Goal: Task Accomplishment & Management: Use online tool/utility

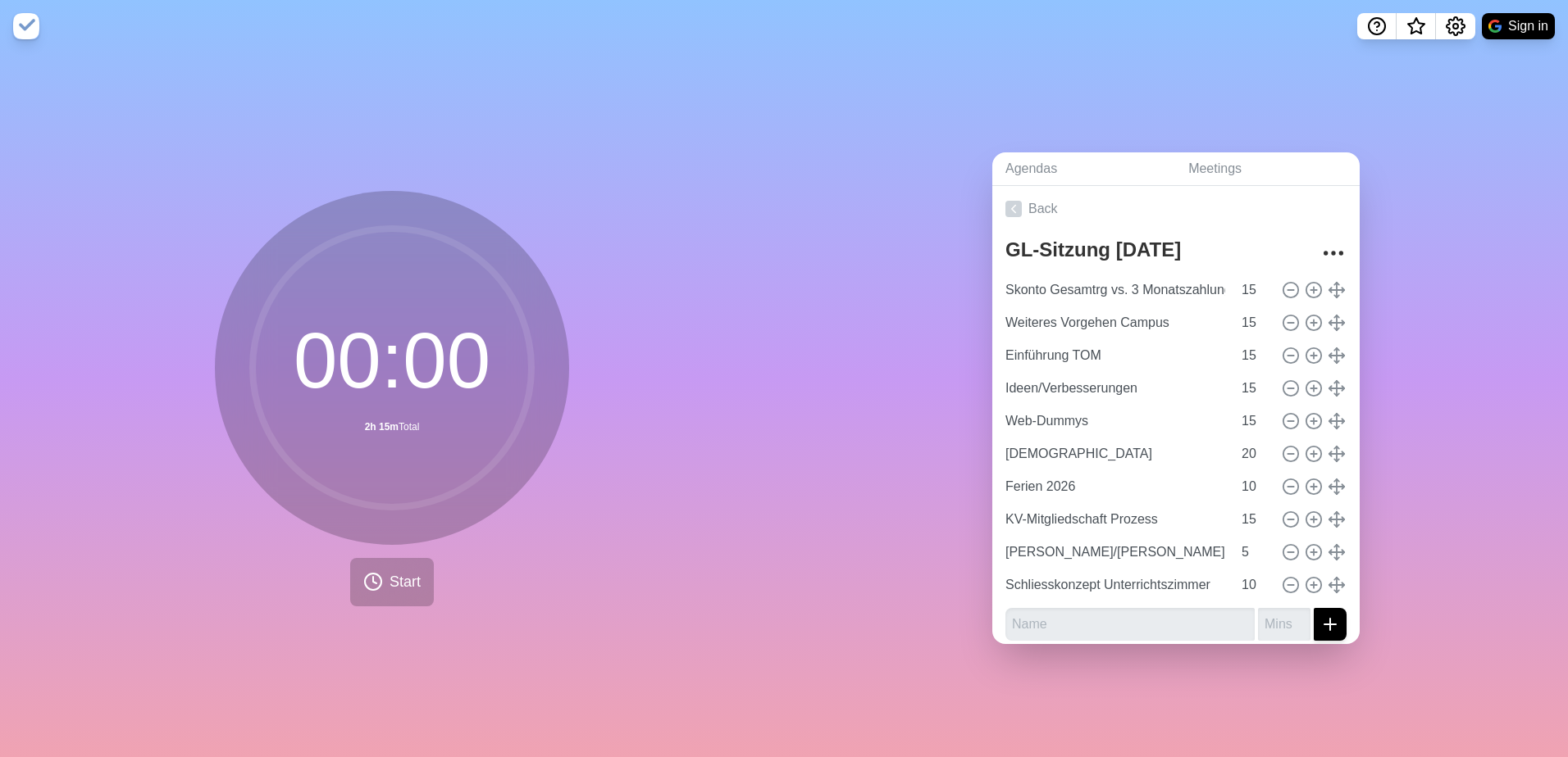
scroll to position [9, 0]
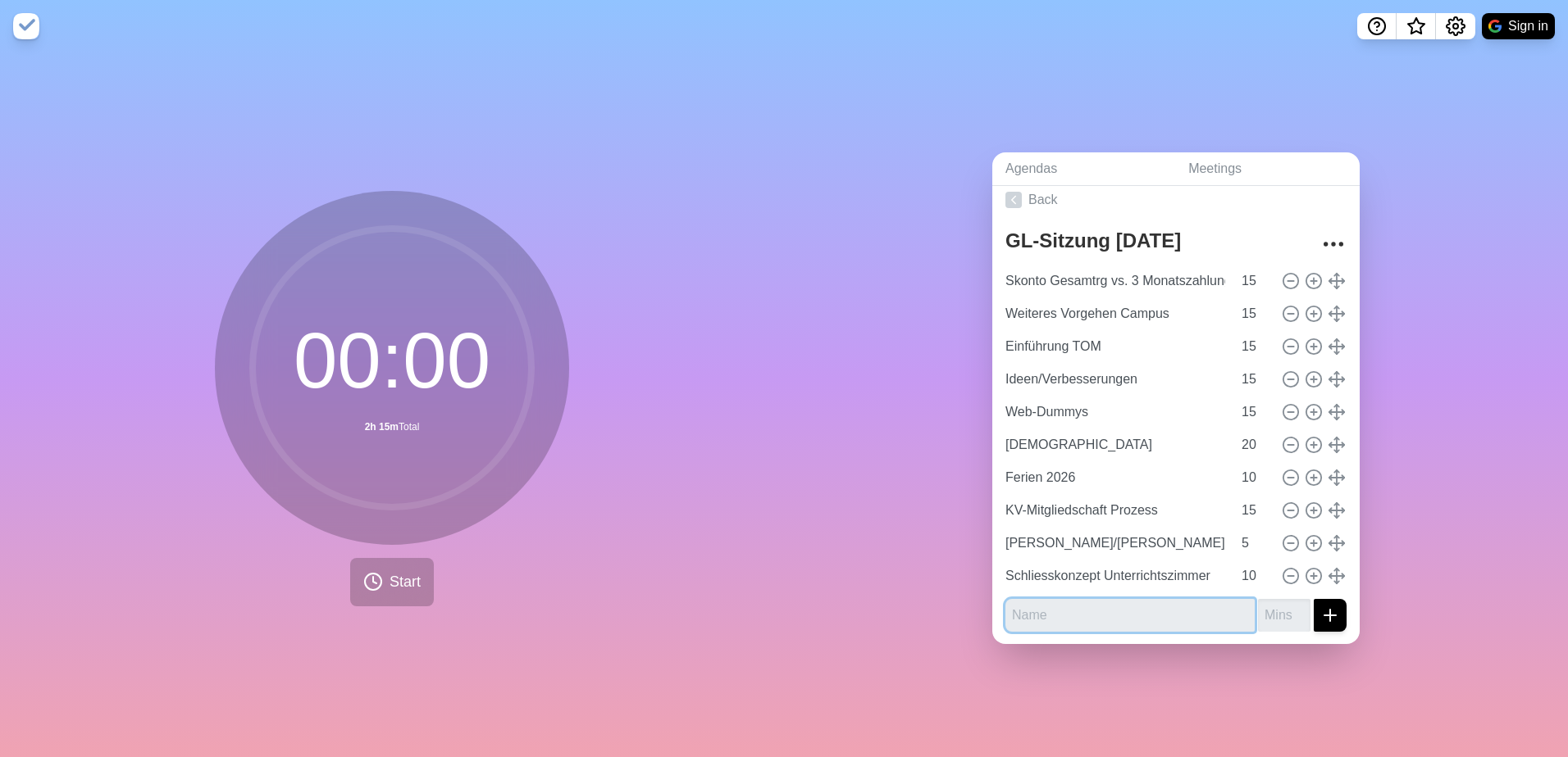
click at [1088, 599] on input "text" at bounding box center [1130, 615] width 250 height 33
type input "Faktuierung Lehrgänge (Konti)"
click at [1264, 613] on input "number" at bounding box center [1284, 615] width 52 height 33
type input "15"
click at [1323, 612] on button "submit" at bounding box center [1330, 615] width 33 height 33
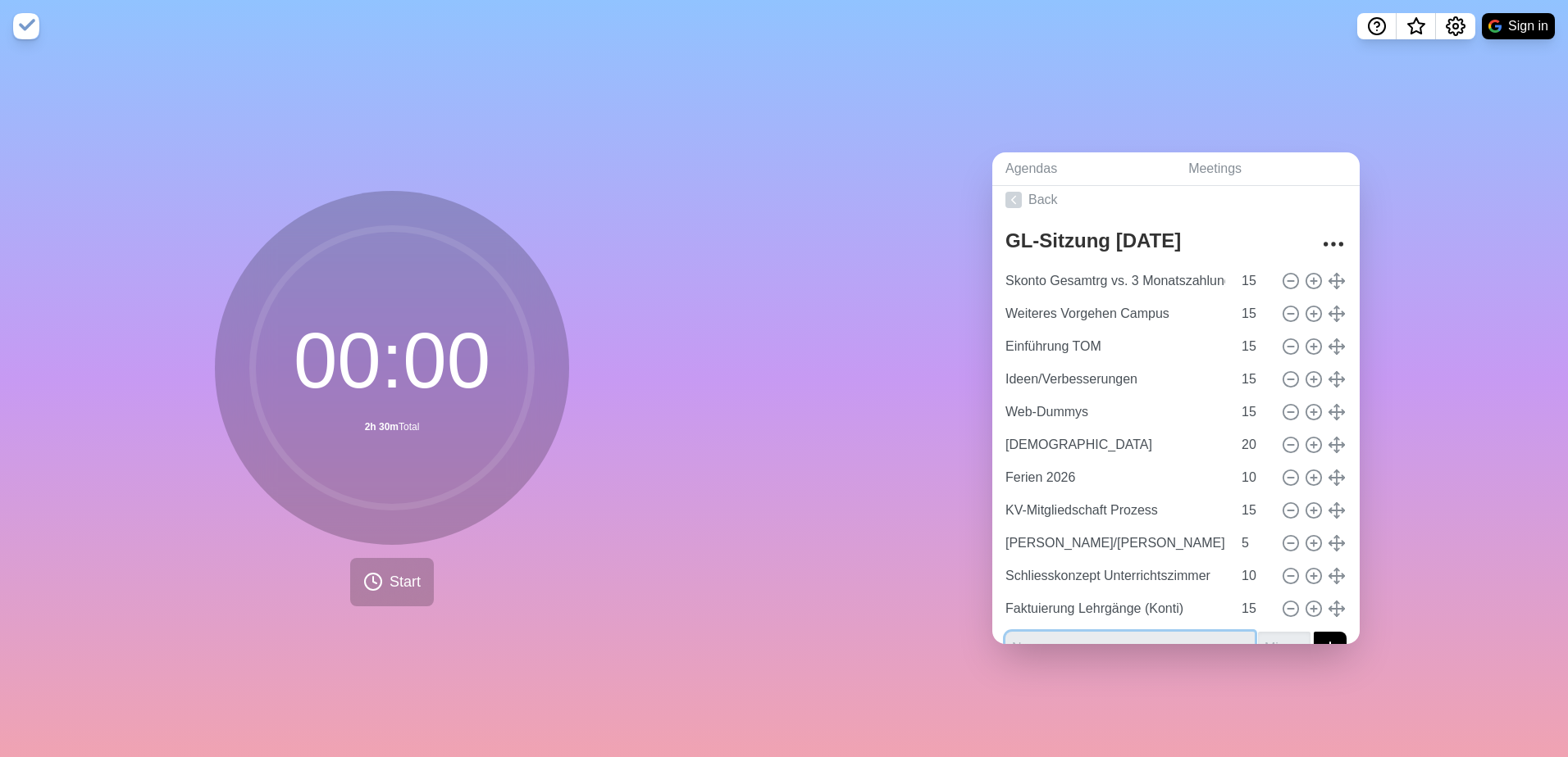
scroll to position [42, 0]
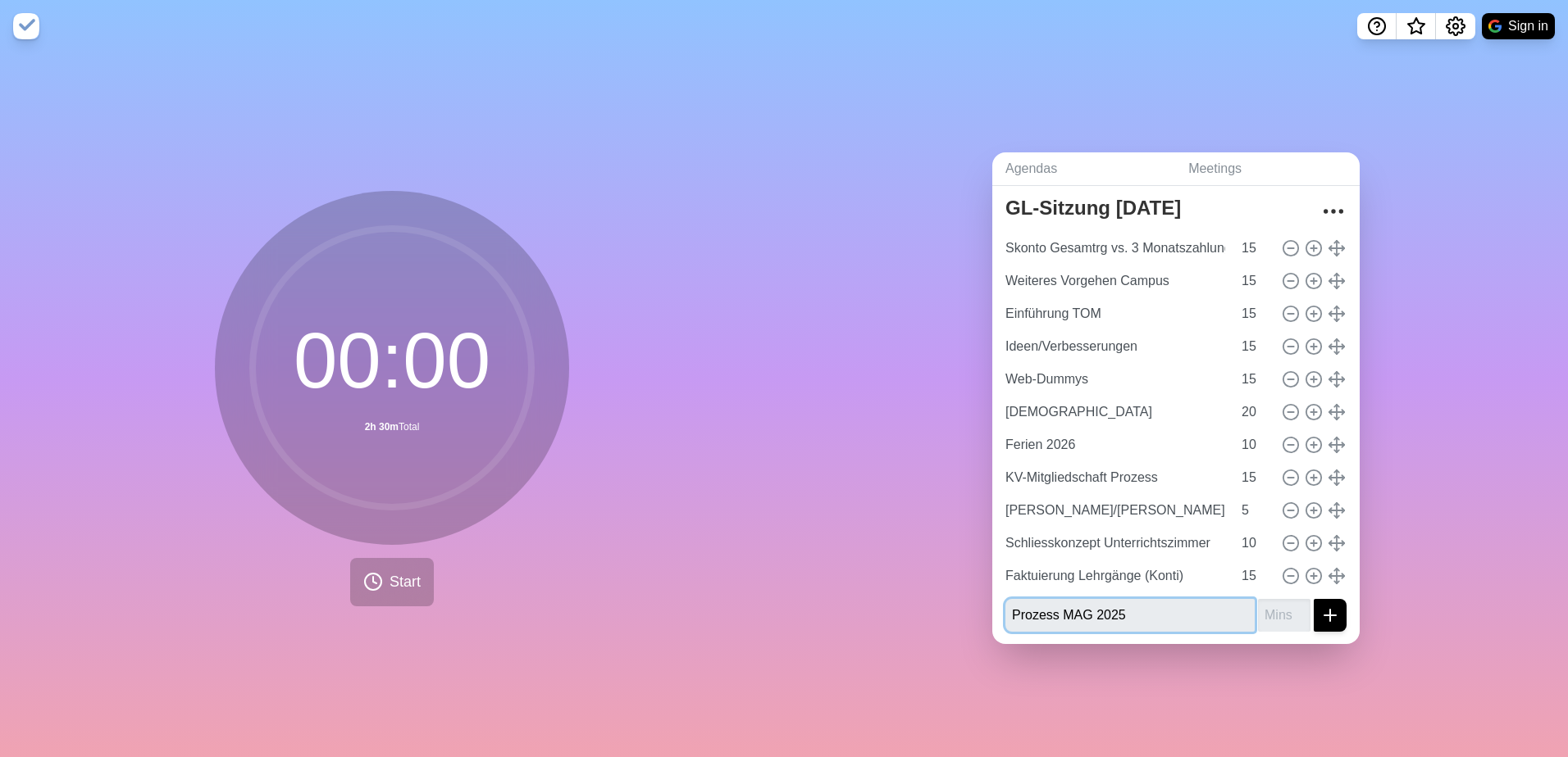
type input "Prozess MAG 2025"
click at [1258, 610] on input "number" at bounding box center [1284, 615] width 52 height 33
type input "10"
click at [1132, 566] on input "Faktuierung Lehrgänge (Konti)" at bounding box center [1115, 576] width 233 height 33
click at [1324, 615] on line "submit" at bounding box center [1330, 615] width 11 height 0
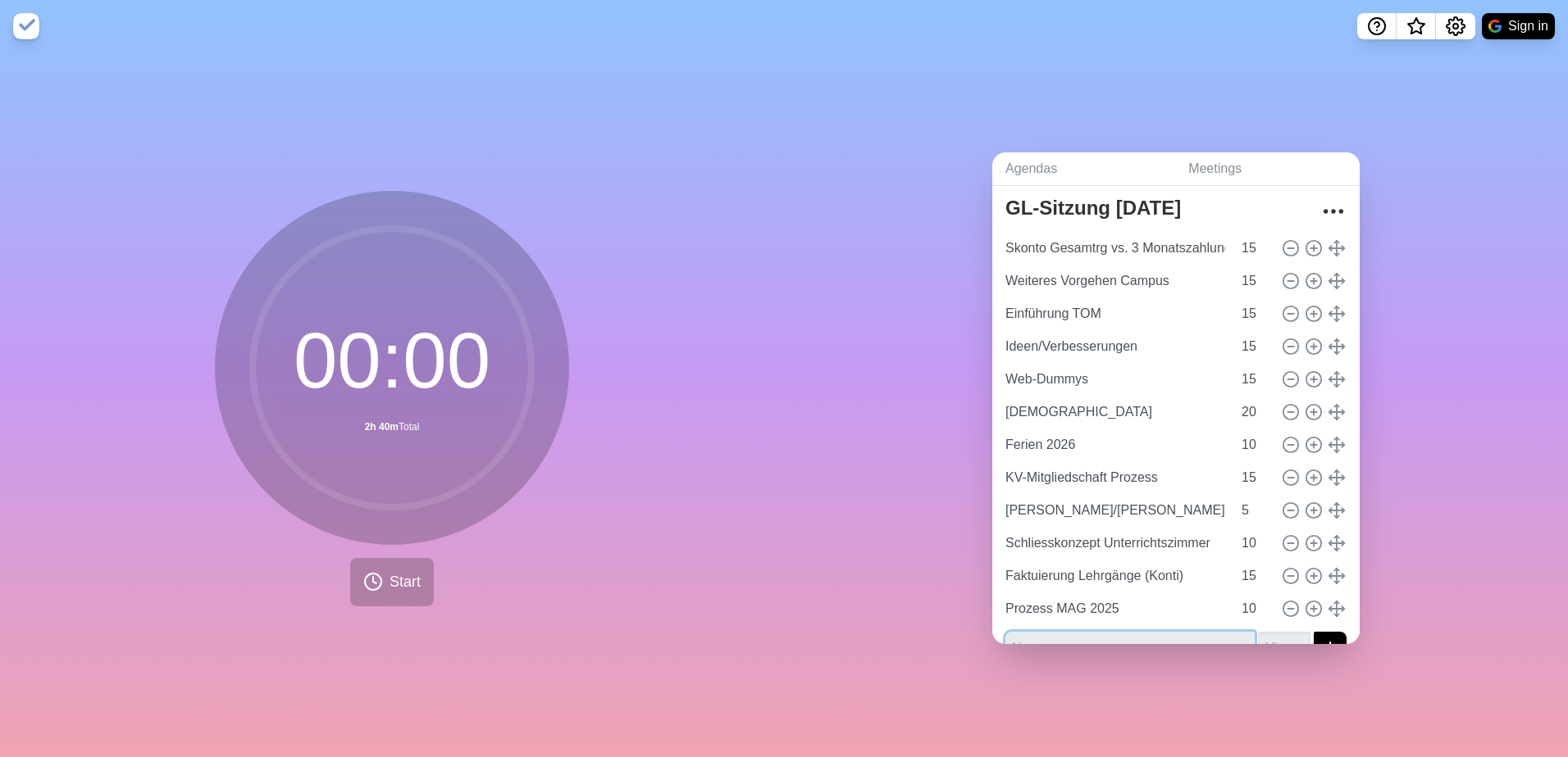
scroll to position [75, 0]
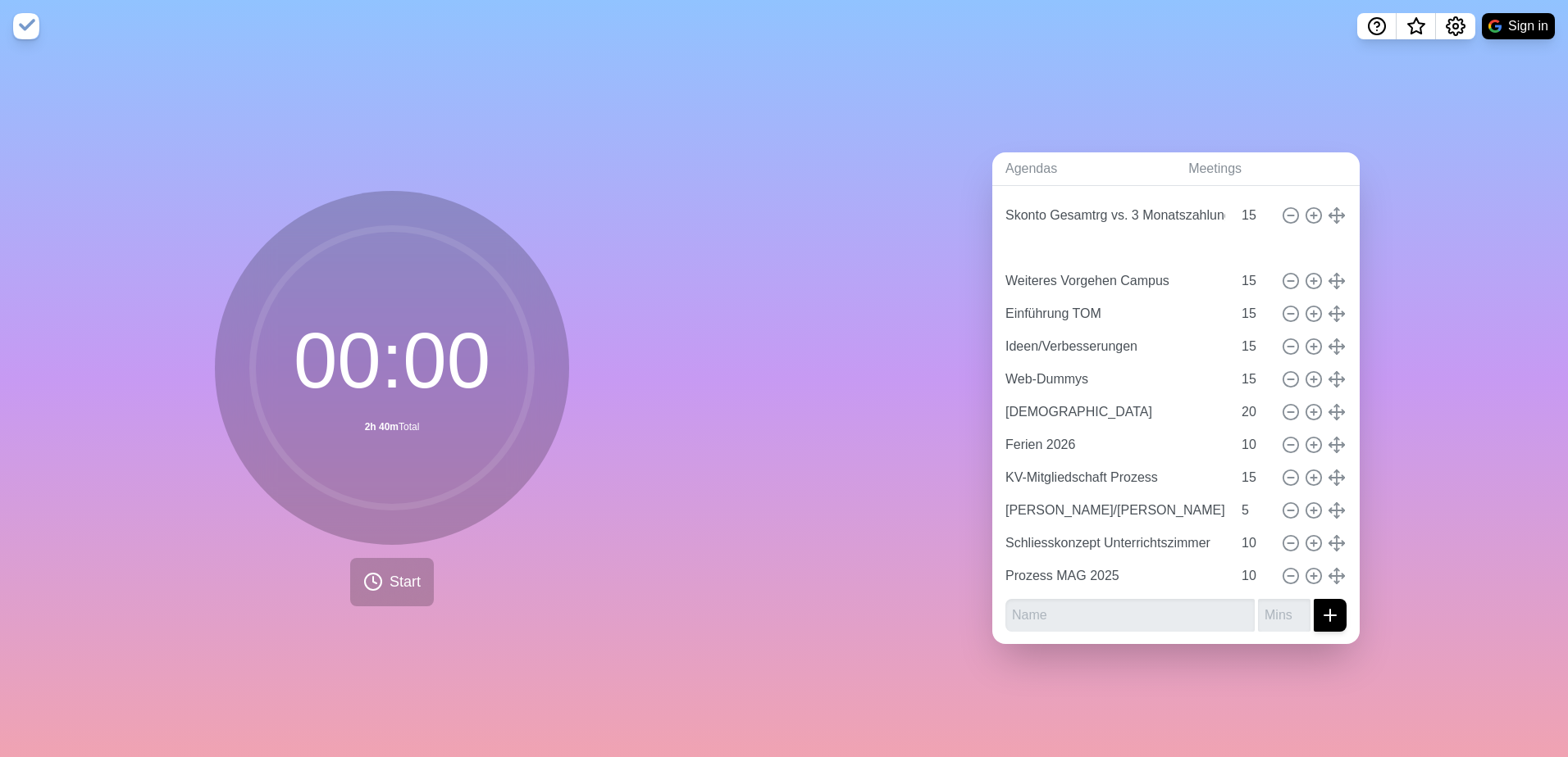
type input "Faktuierung Lehrgänge (Konti)"
type input "Weiteres Vorgehen Campus"
type input "Einführung TOM"
type input "Ideen/Verbesserungen"
type input "Web-Dummys"
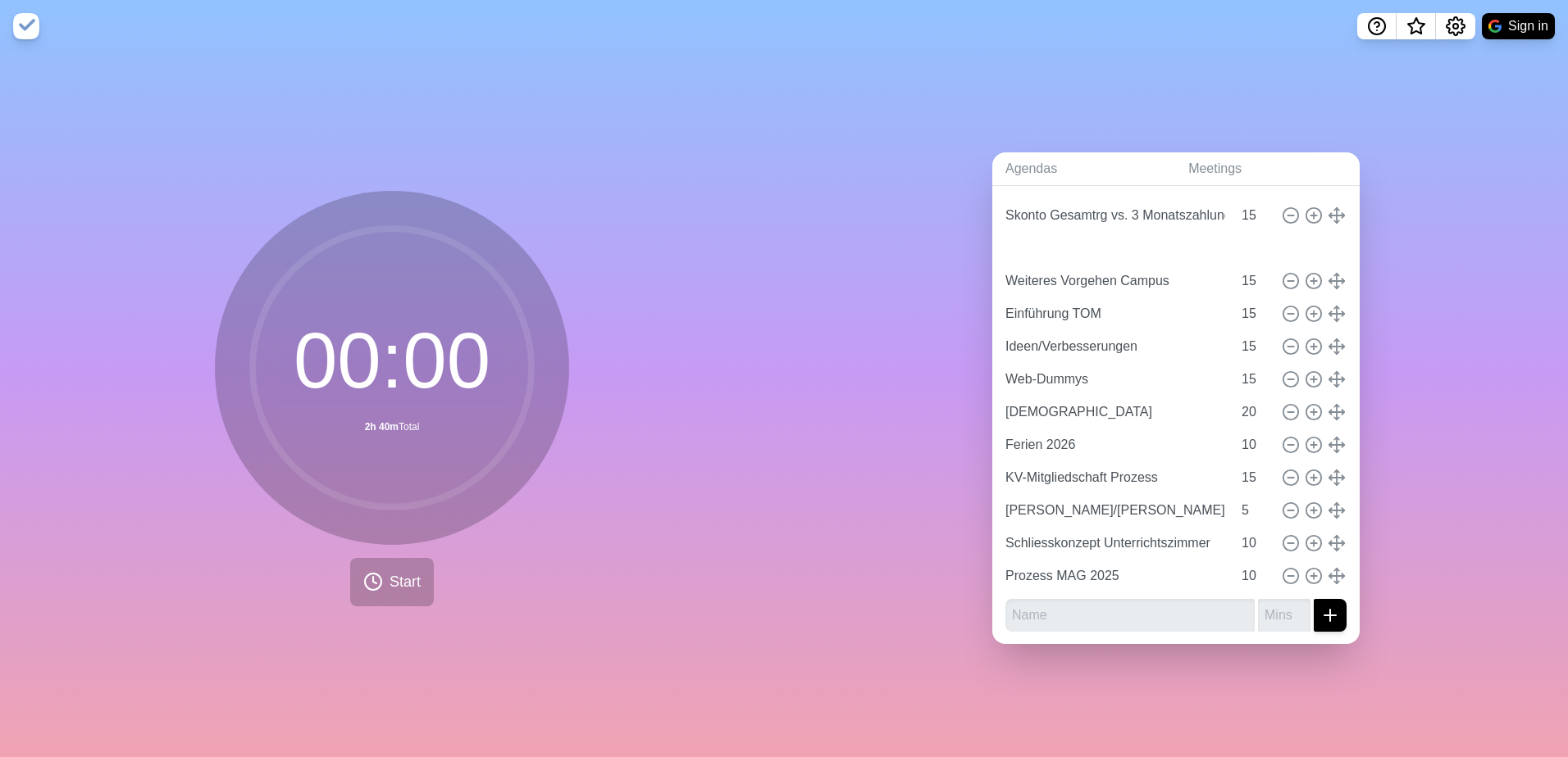
type input "15"
type input "[DEMOGRAPHIC_DATA]"
type input "20"
type input "Ferien 2026"
type input "10"
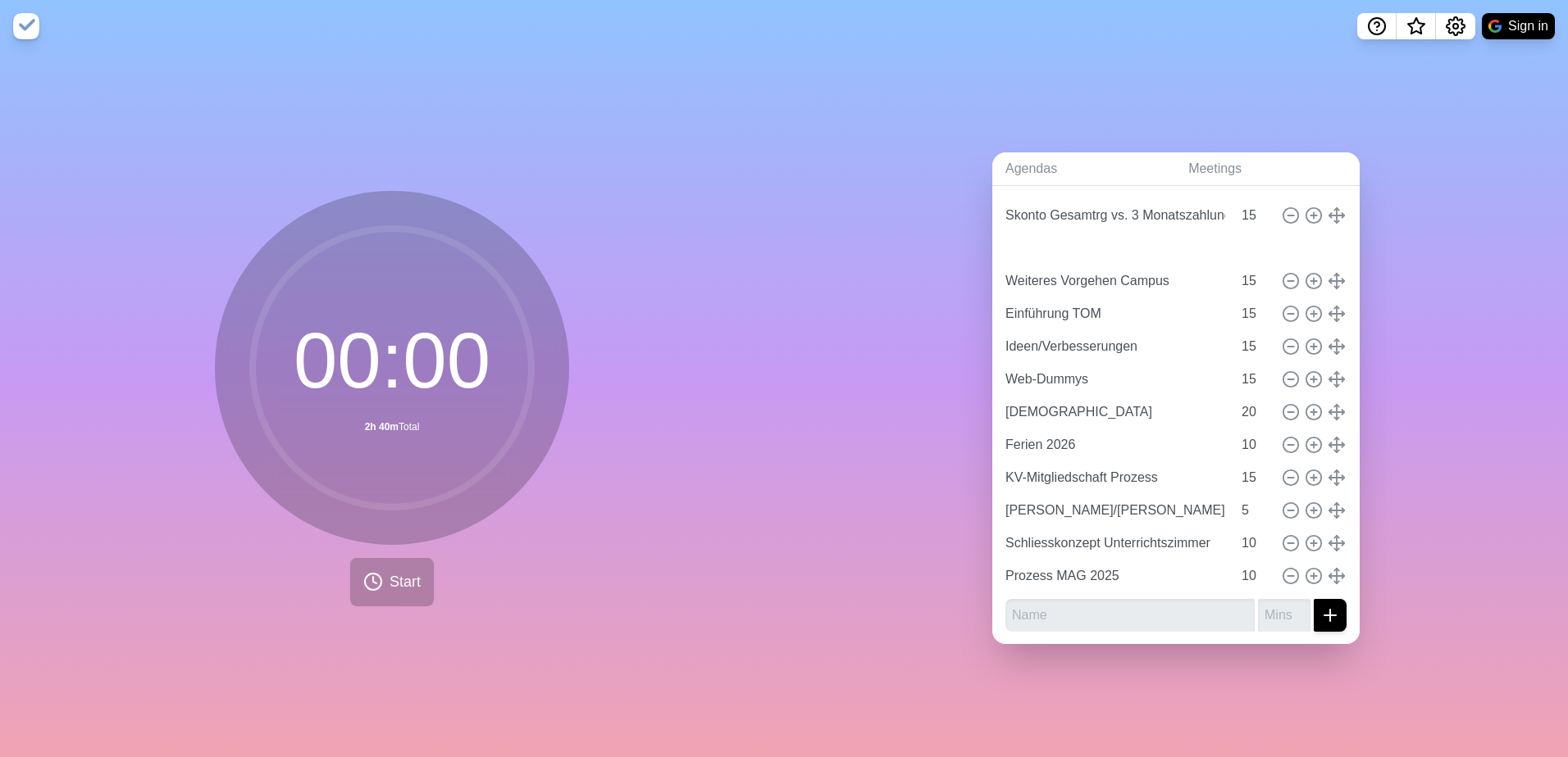
type input "KV-Mitgliedschaft Prozess"
type input "15"
type input "[PERSON_NAME]/[PERSON_NAME]"
type input "5"
type input "Schliesskonzept Unterrichtszimmer"
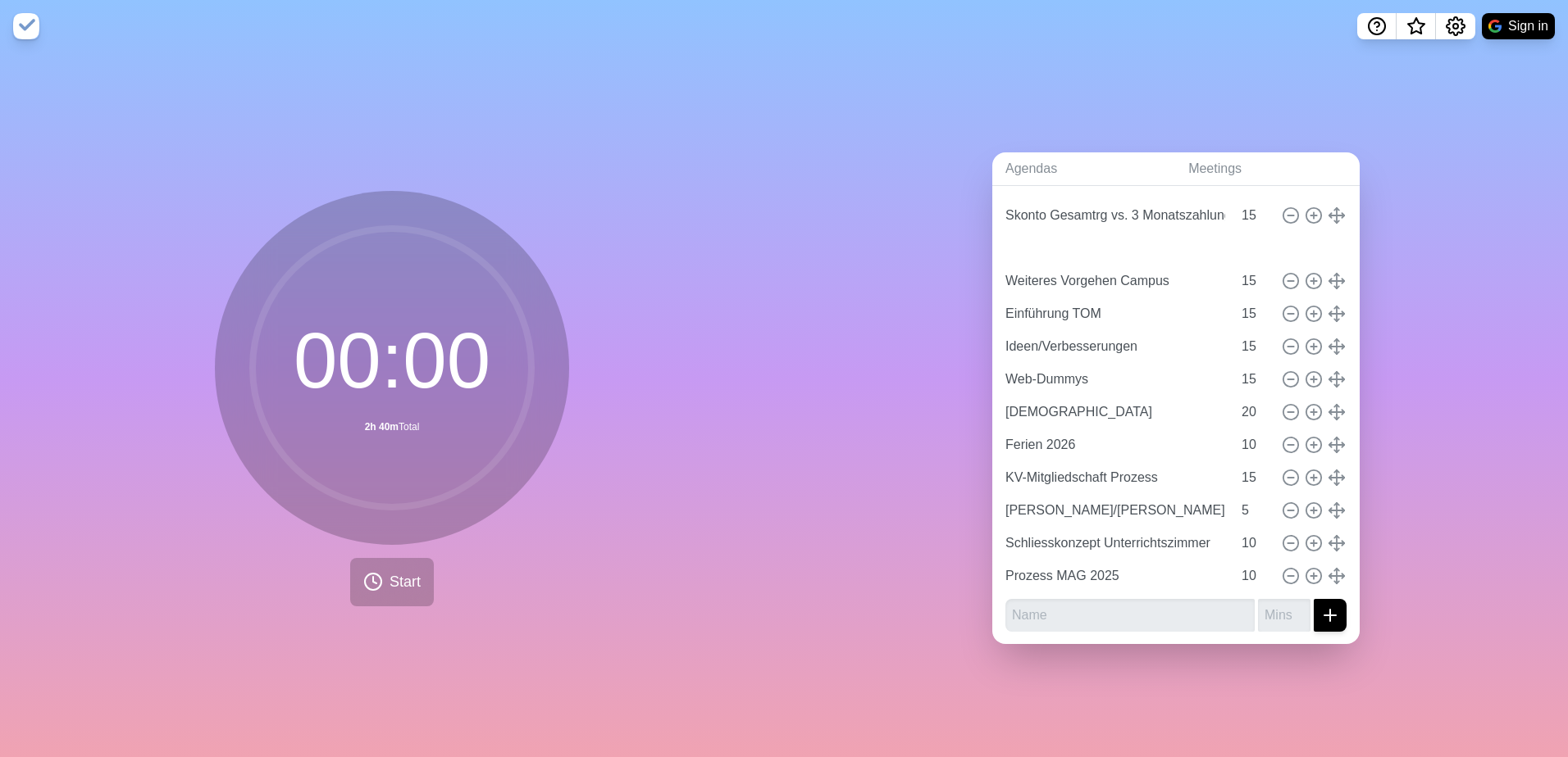
type input "10"
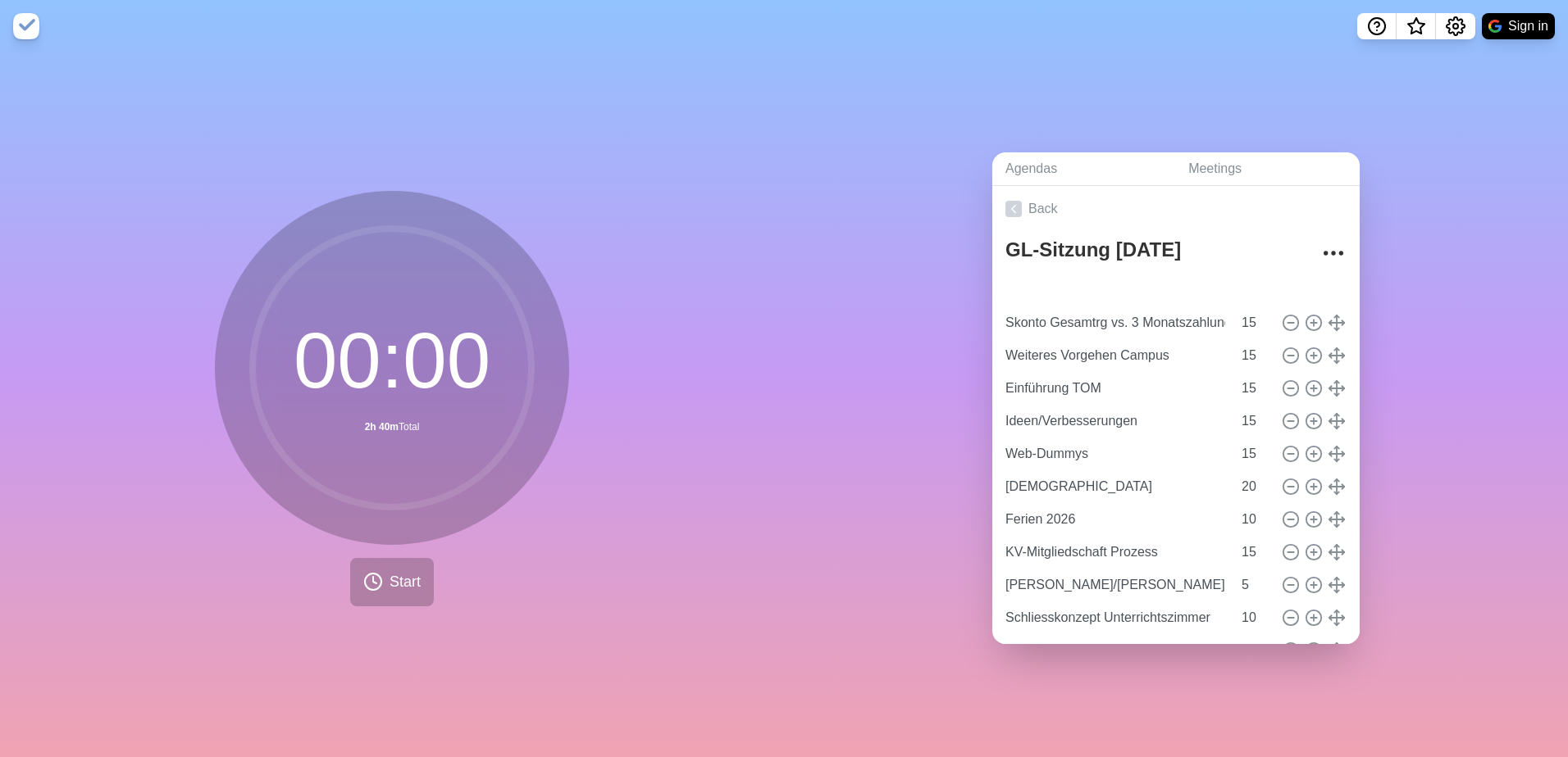
type input "Faktuierung Lehrgänge (Konti)"
type input "Skonto Gesamtrg vs. 3 Monatszahlung"
click at [884, 206] on div "Agendas Meetings Back GL-Sitzung [DATE] Faktuierung Lehrgänge (Konti) 15 Skonto…" at bounding box center [1175, 404] width 784 height 705
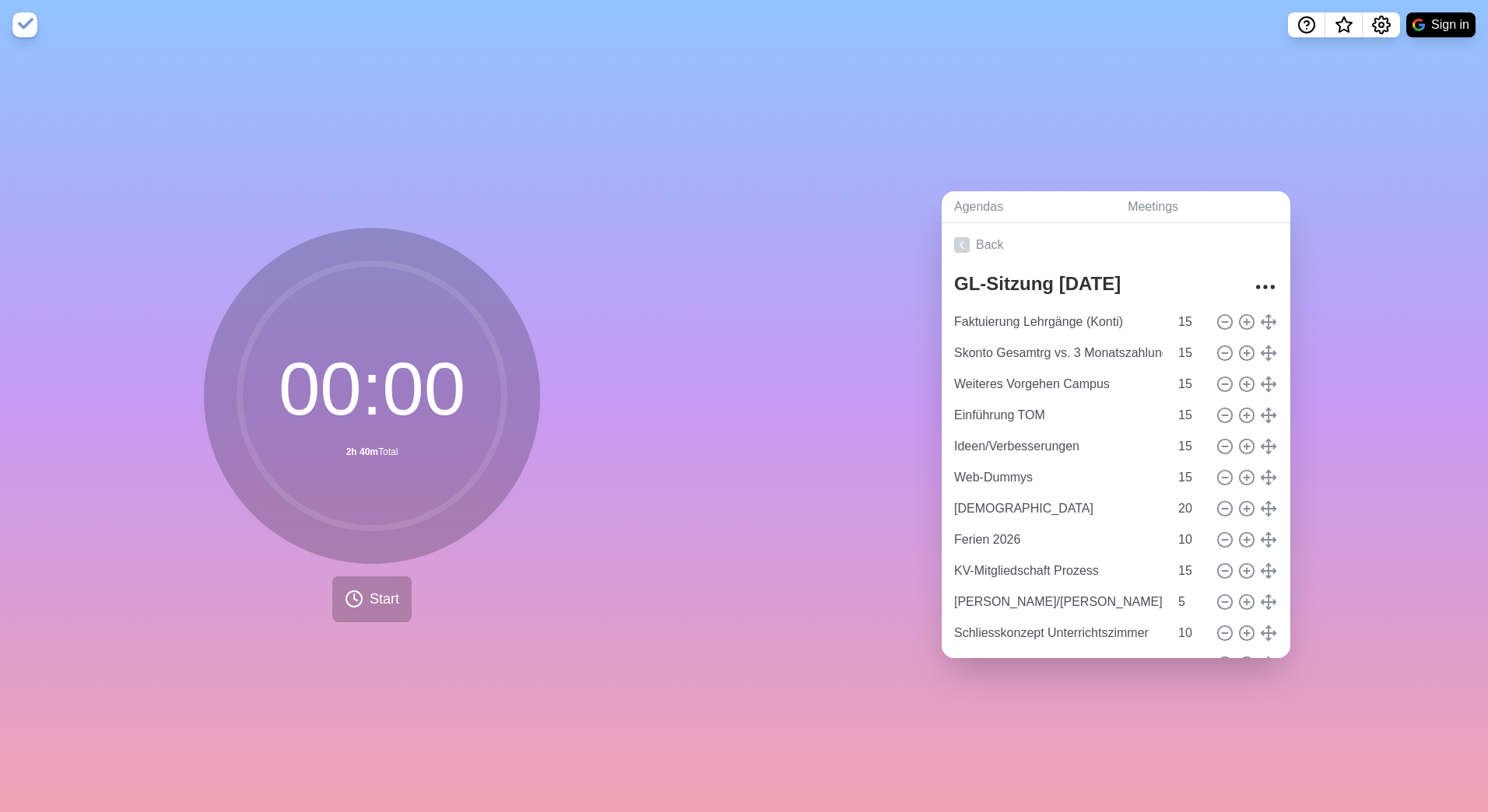
click at [800, 718] on div "Agendas Meetings Back GL-Sitzung [DATE] Faktuierung Lehrgänge (Konti) 15 Skonto…" at bounding box center [1115, 431] width 744 height 762
click at [318, 718] on div "00 : 00 2h 40m Total Start" at bounding box center [371, 431] width 744 height 762
click at [473, 718] on div "00 : 00 2h 40m Total Start" at bounding box center [371, 431] width 744 height 762
click at [806, 718] on div "Agendas Meetings Back GL-Sitzung [DATE] Faktuierung Lehrgänge (Konti) 15 Skonto…" at bounding box center [1115, 431] width 744 height 762
click at [358, 597] on button "Start" at bounding box center [372, 600] width 79 height 46
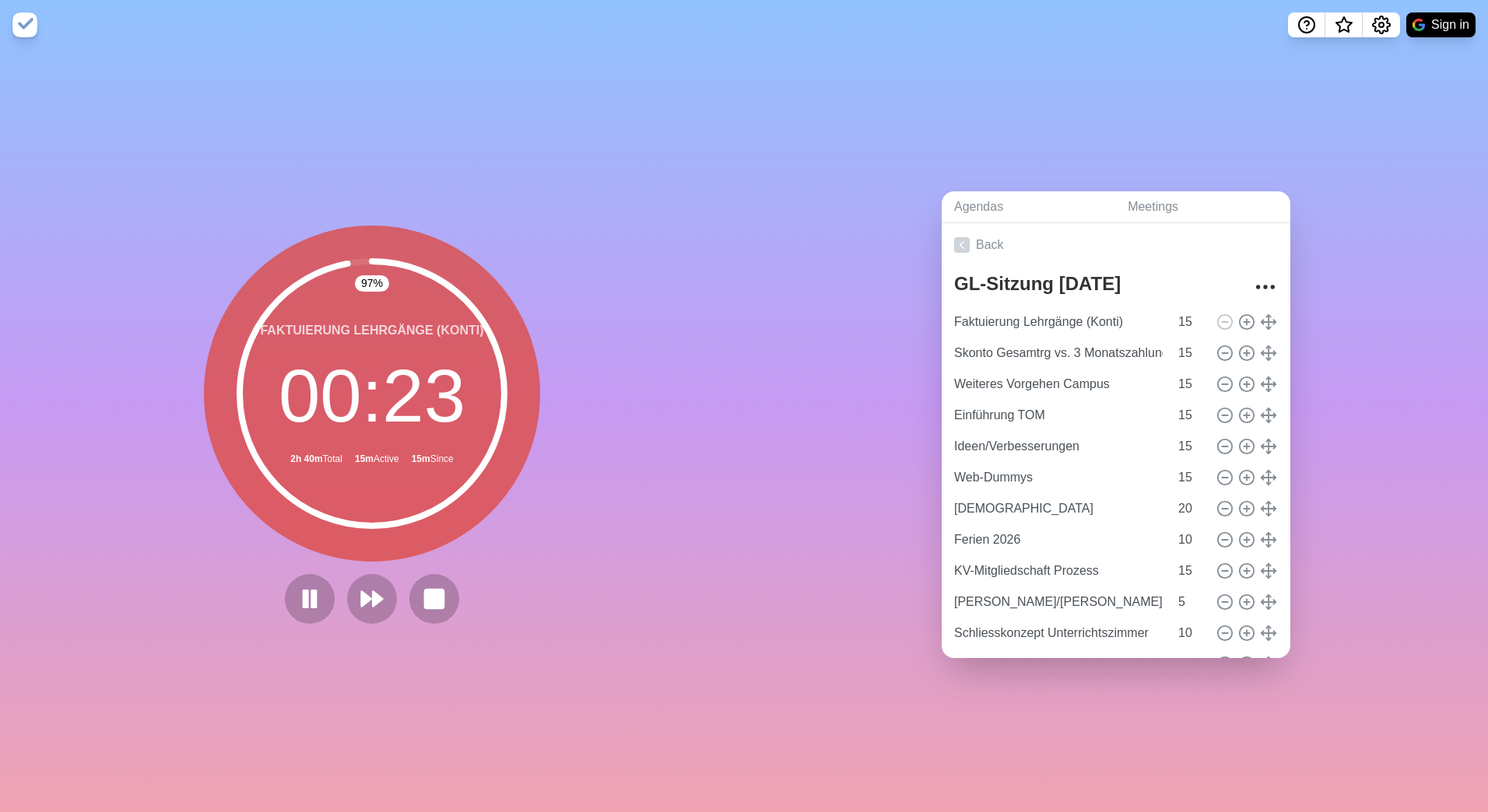
click at [906, 718] on div "Agendas Meetings Back GL-Sitzung [DATE] Faktuierung Lehrgänge (Konti) 15 Skonto…" at bounding box center [1115, 431] width 744 height 762
click at [373, 592] on polygon at bounding box center [378, 599] width 10 height 16
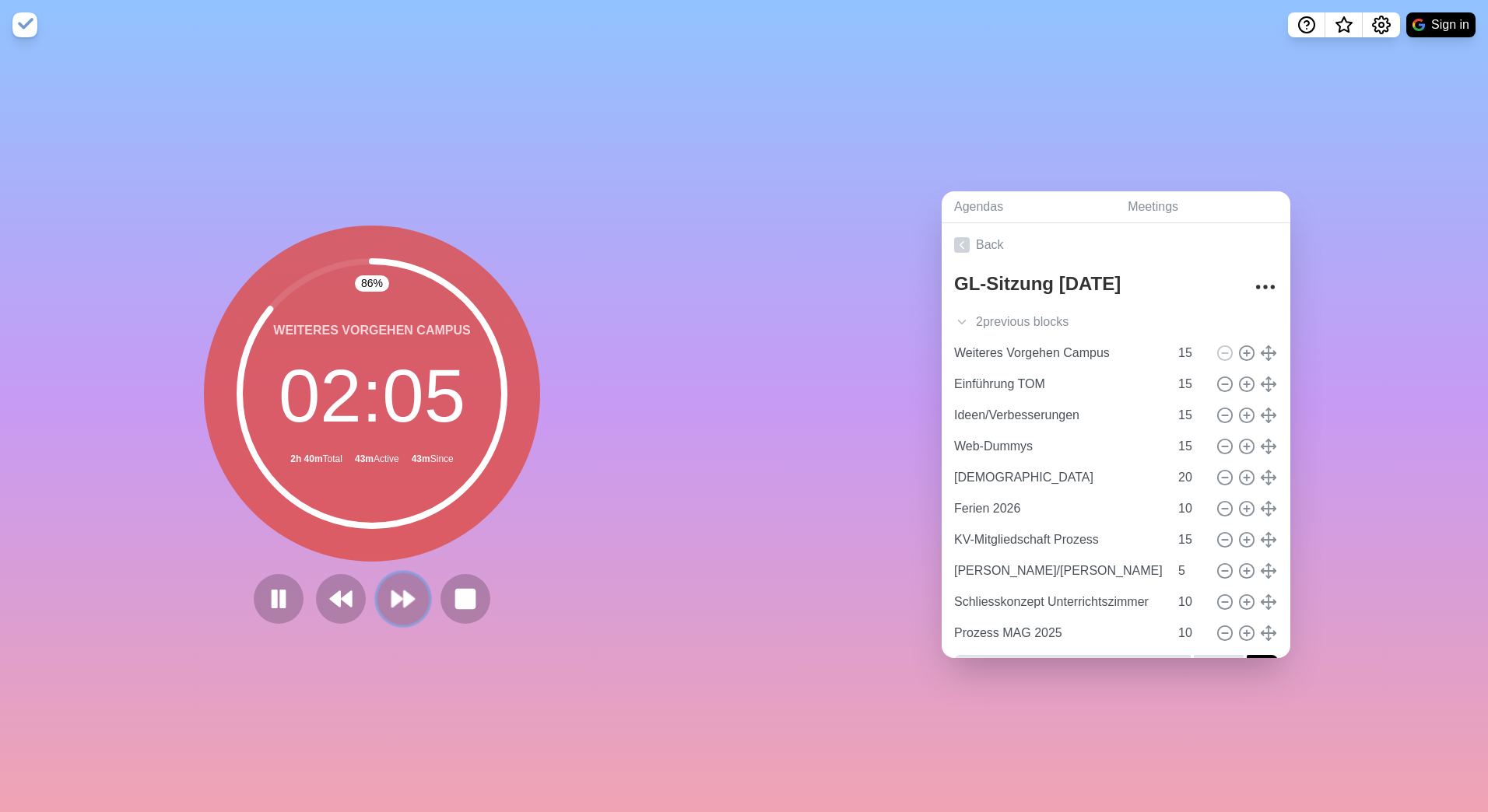
click at [392, 592] on polygon at bounding box center [397, 599] width 10 height 16
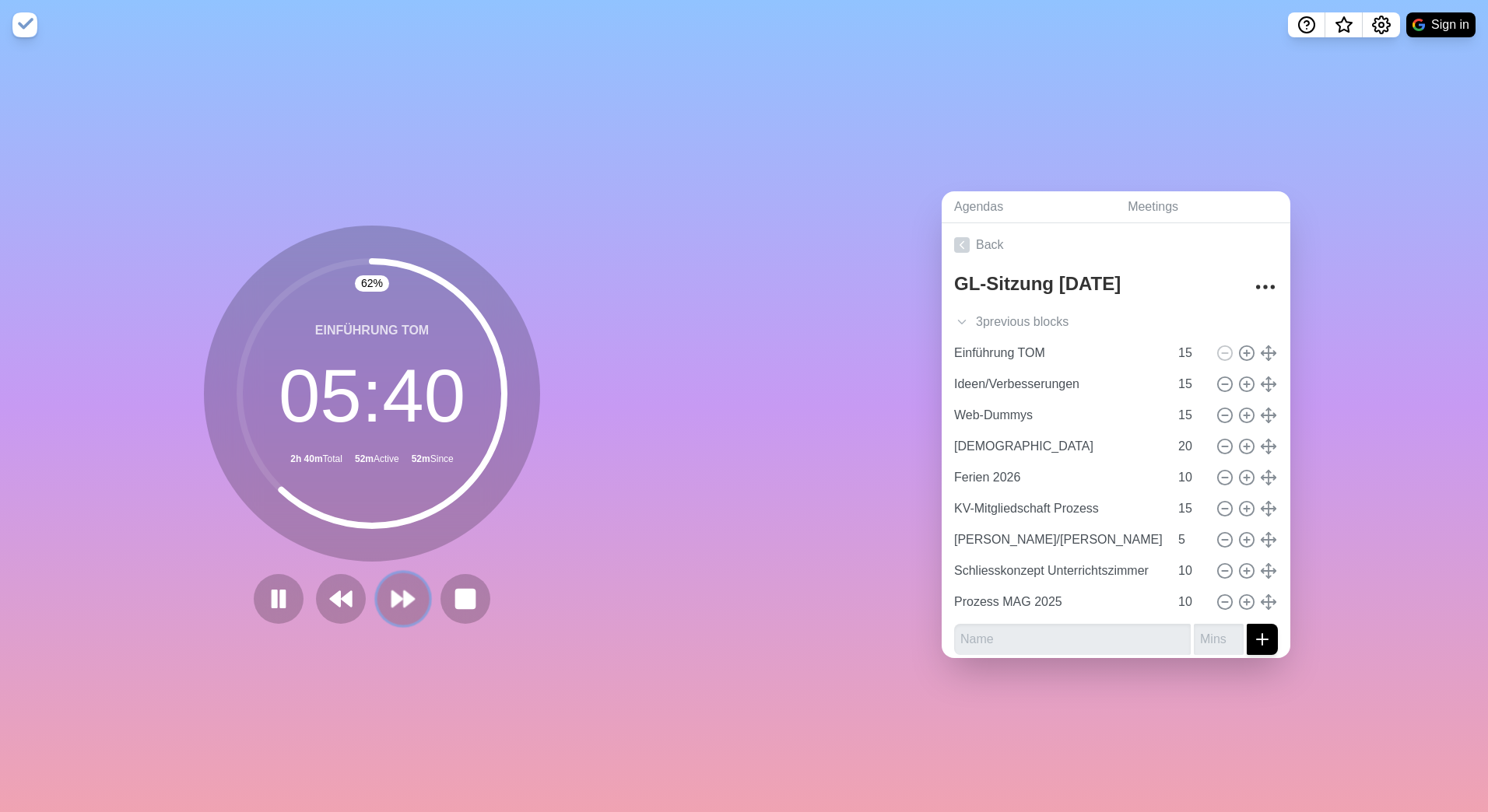
click at [402, 573] on button at bounding box center [402, 598] width 52 height 52
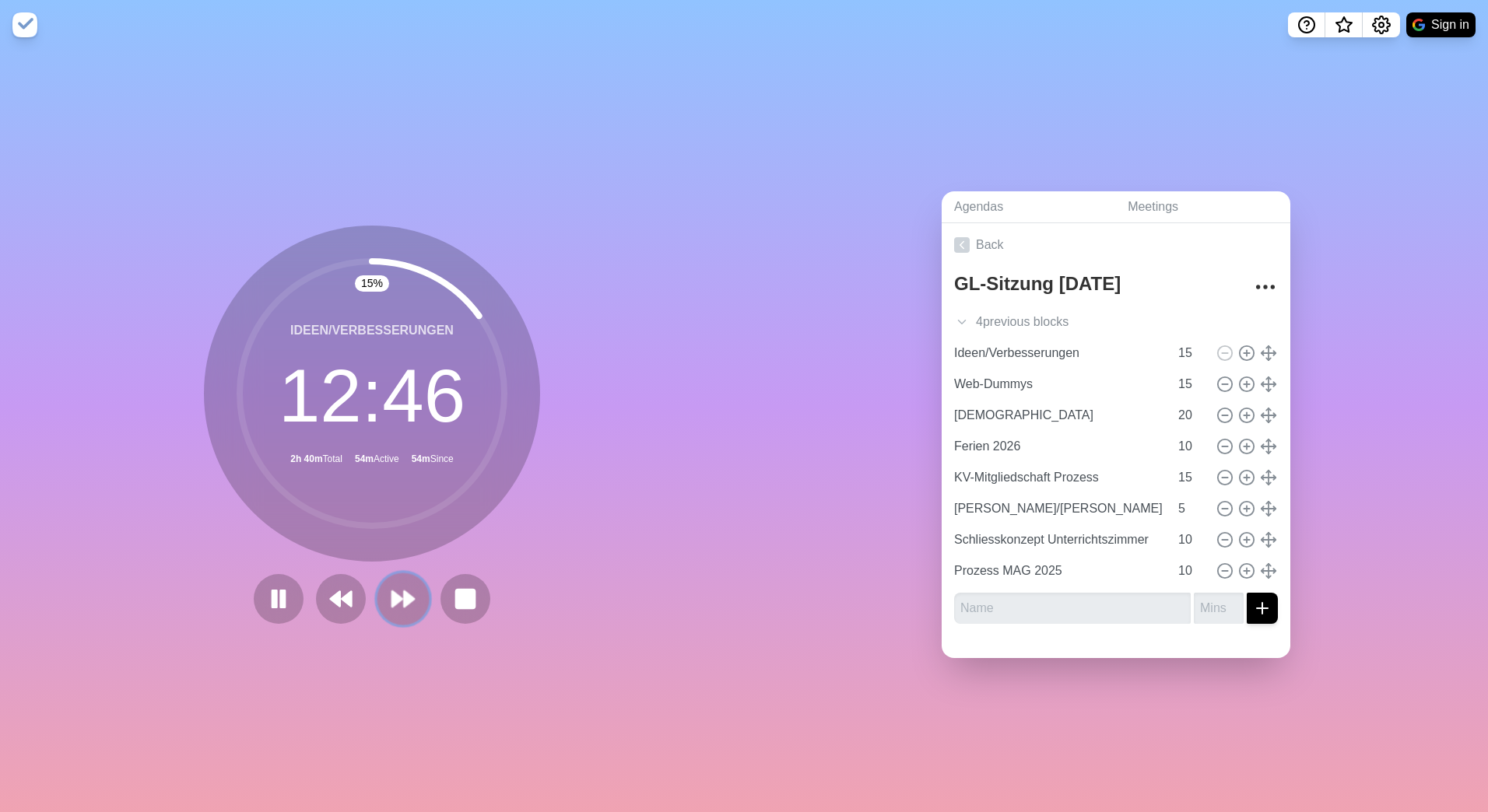
click at [406, 592] on polygon at bounding box center [409, 599] width 10 height 16
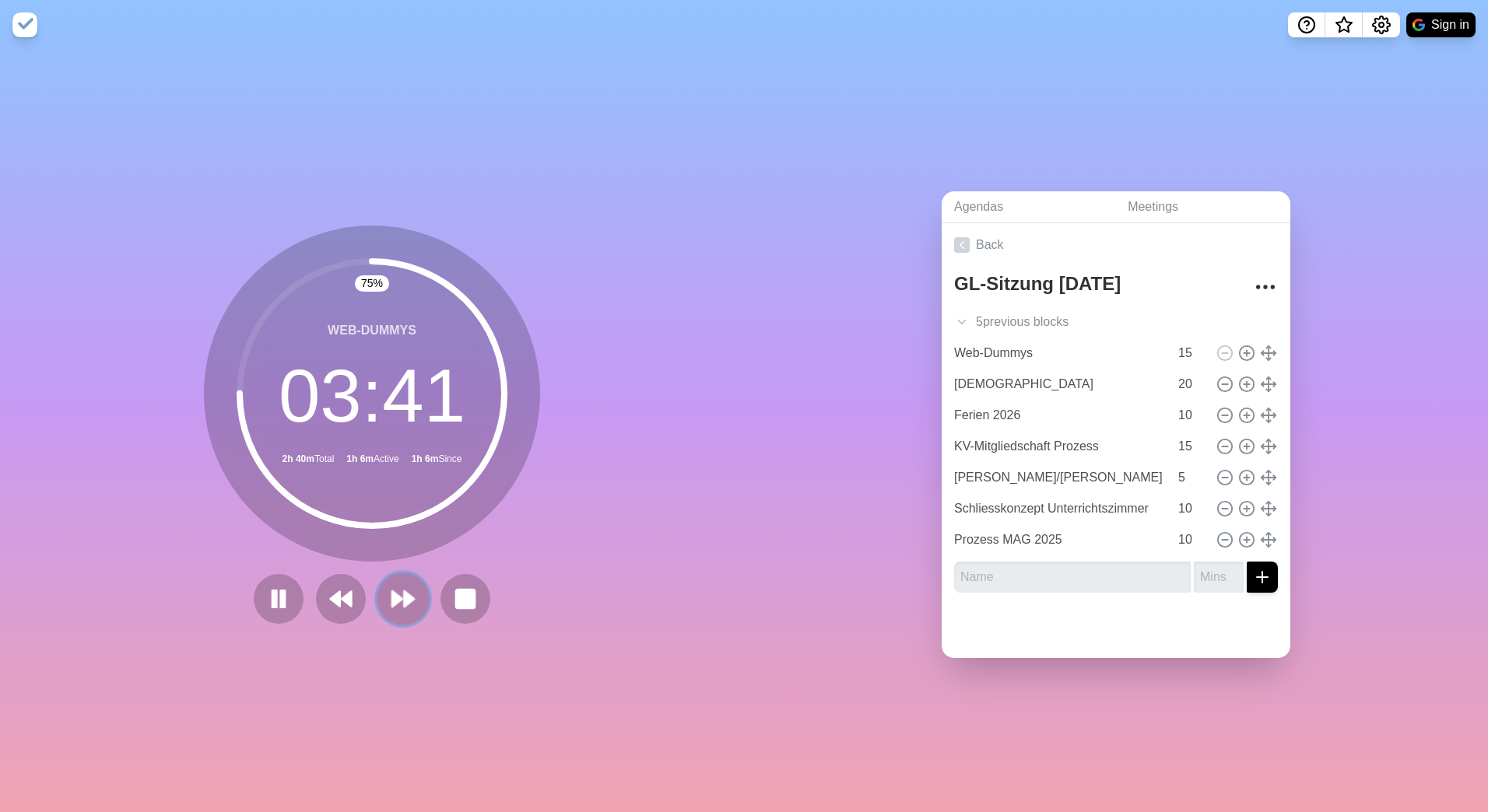
click at [402, 604] on icon at bounding box center [403, 599] width 26 height 26
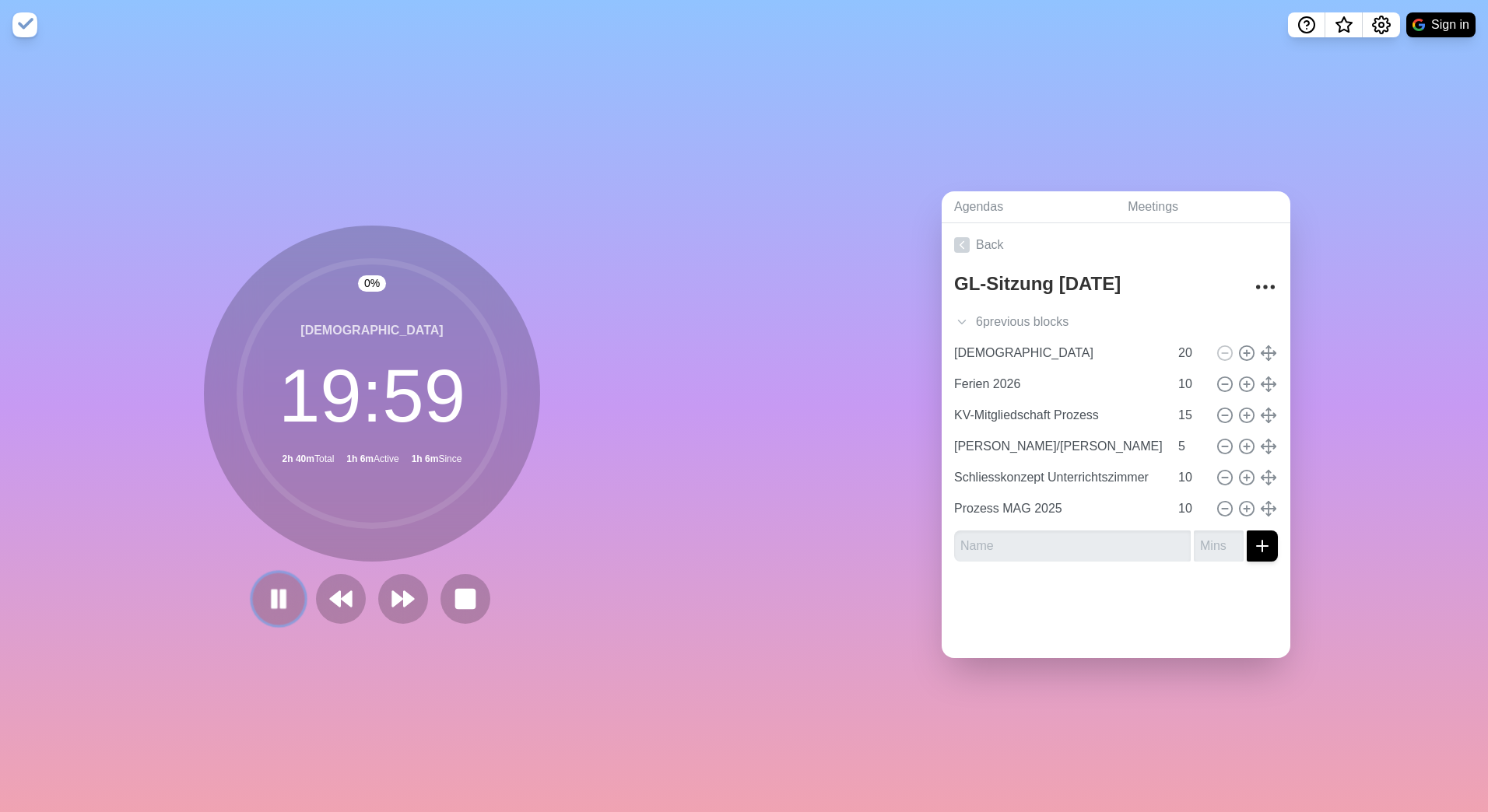
click at [281, 593] on rect at bounding box center [283, 599] width 5 height 17
click at [276, 593] on polygon at bounding box center [279, 599] width 15 height 19
click at [281, 593] on rect at bounding box center [282, 599] width 4 height 17
click at [287, 583] on button at bounding box center [277, 598] width 52 height 52
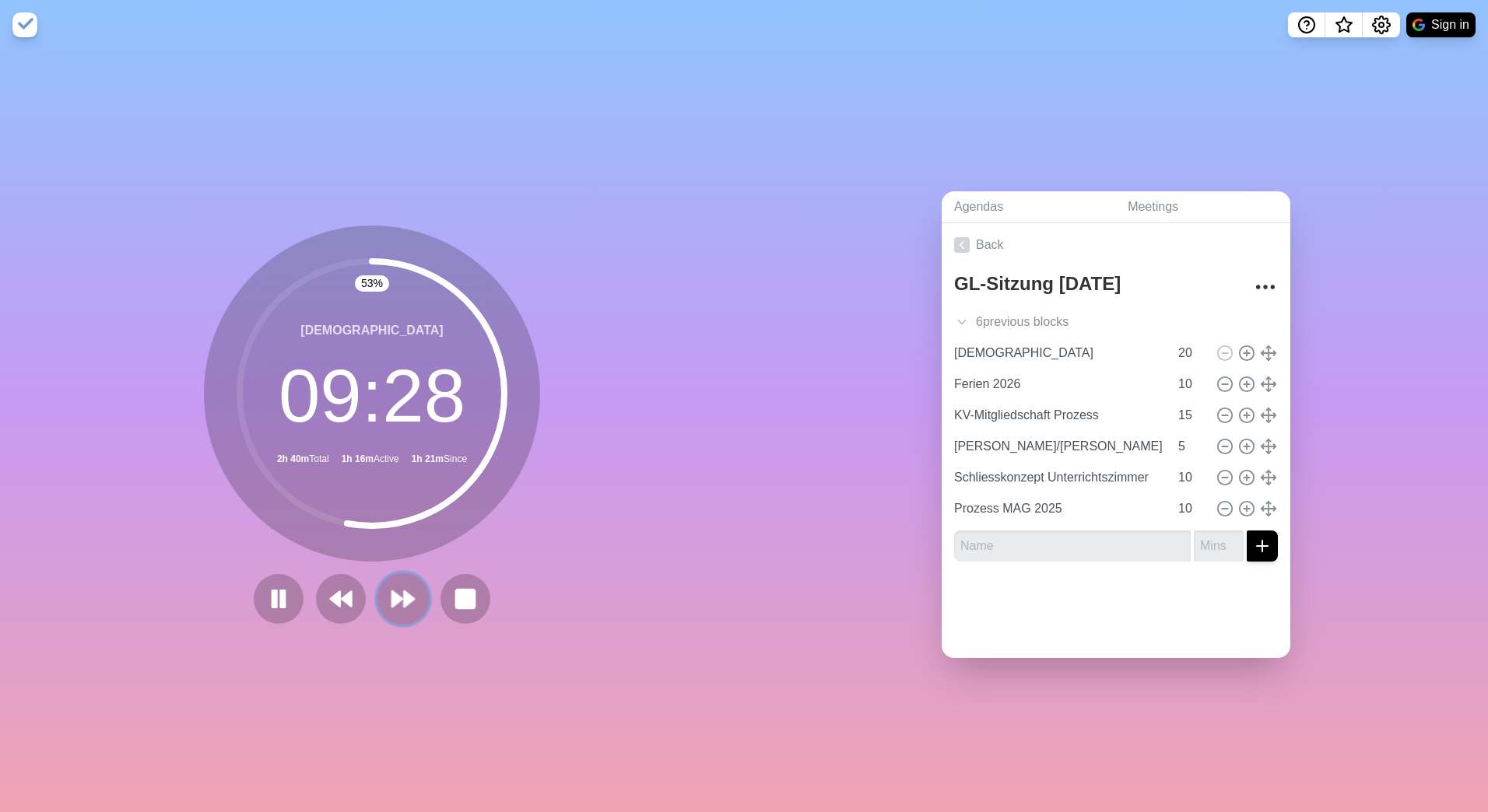
click at [404, 596] on polygon at bounding box center [409, 599] width 10 height 16
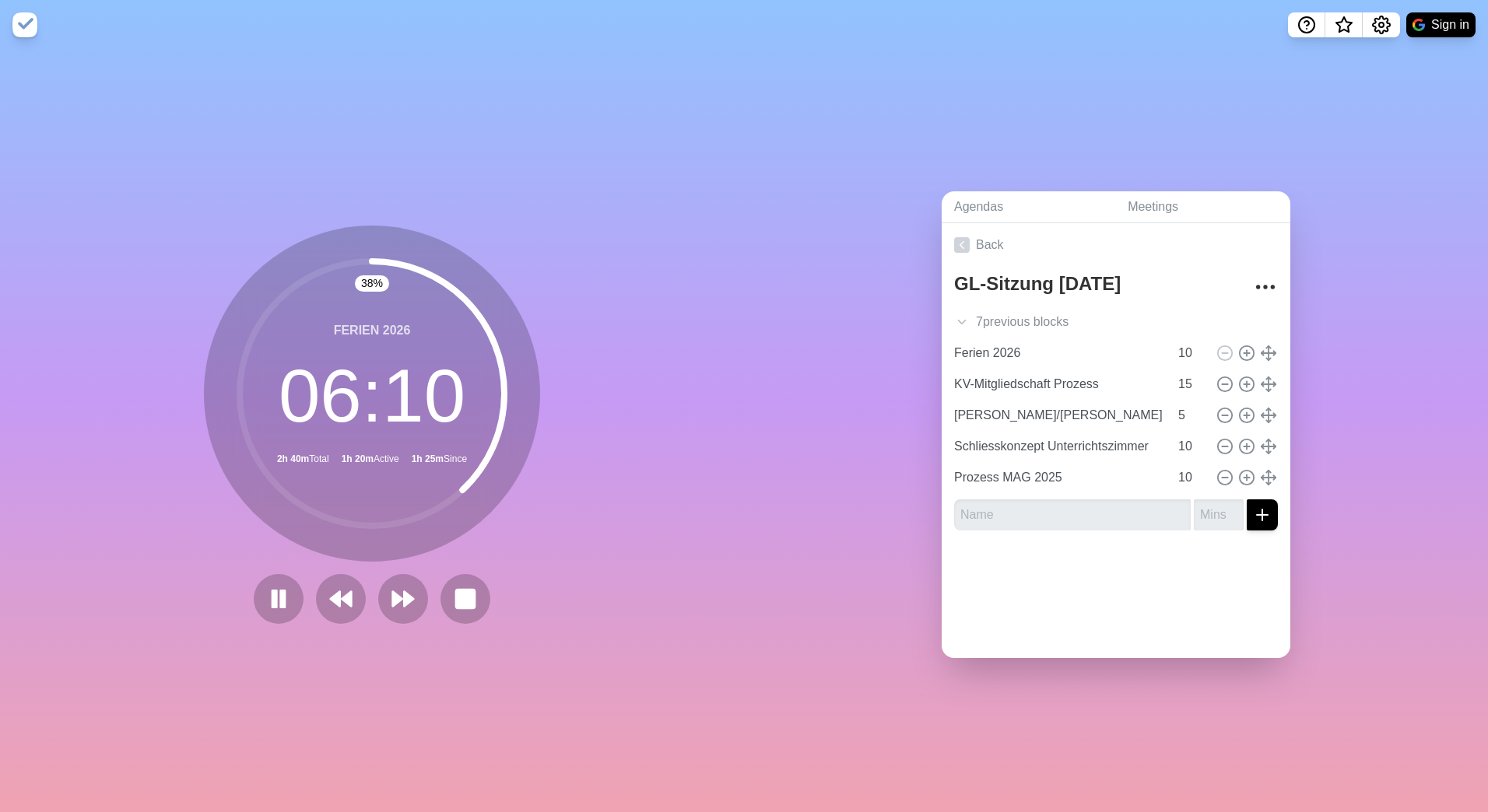
click at [581, 389] on div "38 % Ferien 2026 06 : 10 2h 40m Total 1h 20m Active 1h 25m Since" at bounding box center [371, 431] width 744 height 762
click at [401, 586] on icon at bounding box center [403, 599] width 26 height 26
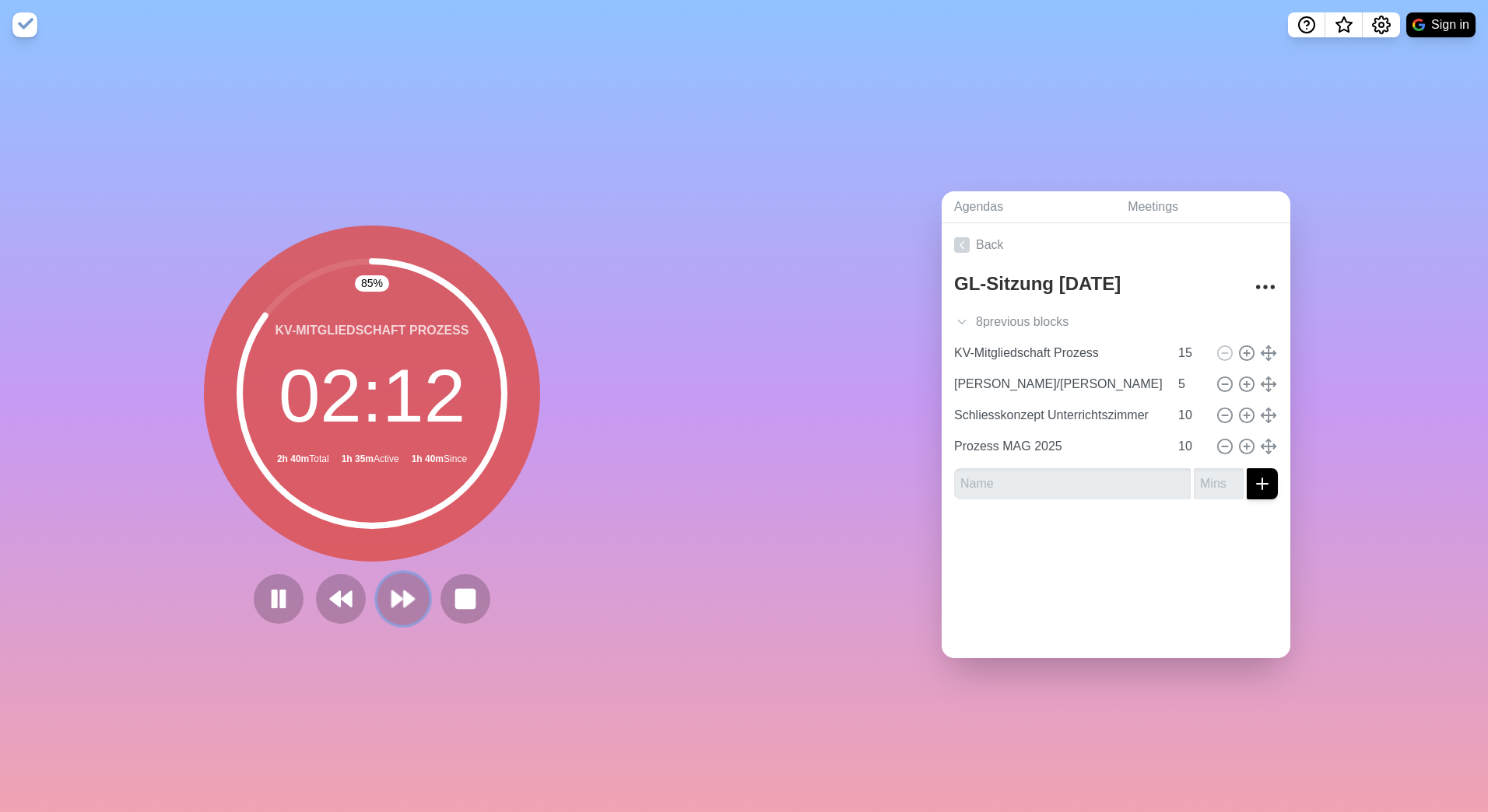
click at [404, 592] on polygon at bounding box center [409, 599] width 10 height 16
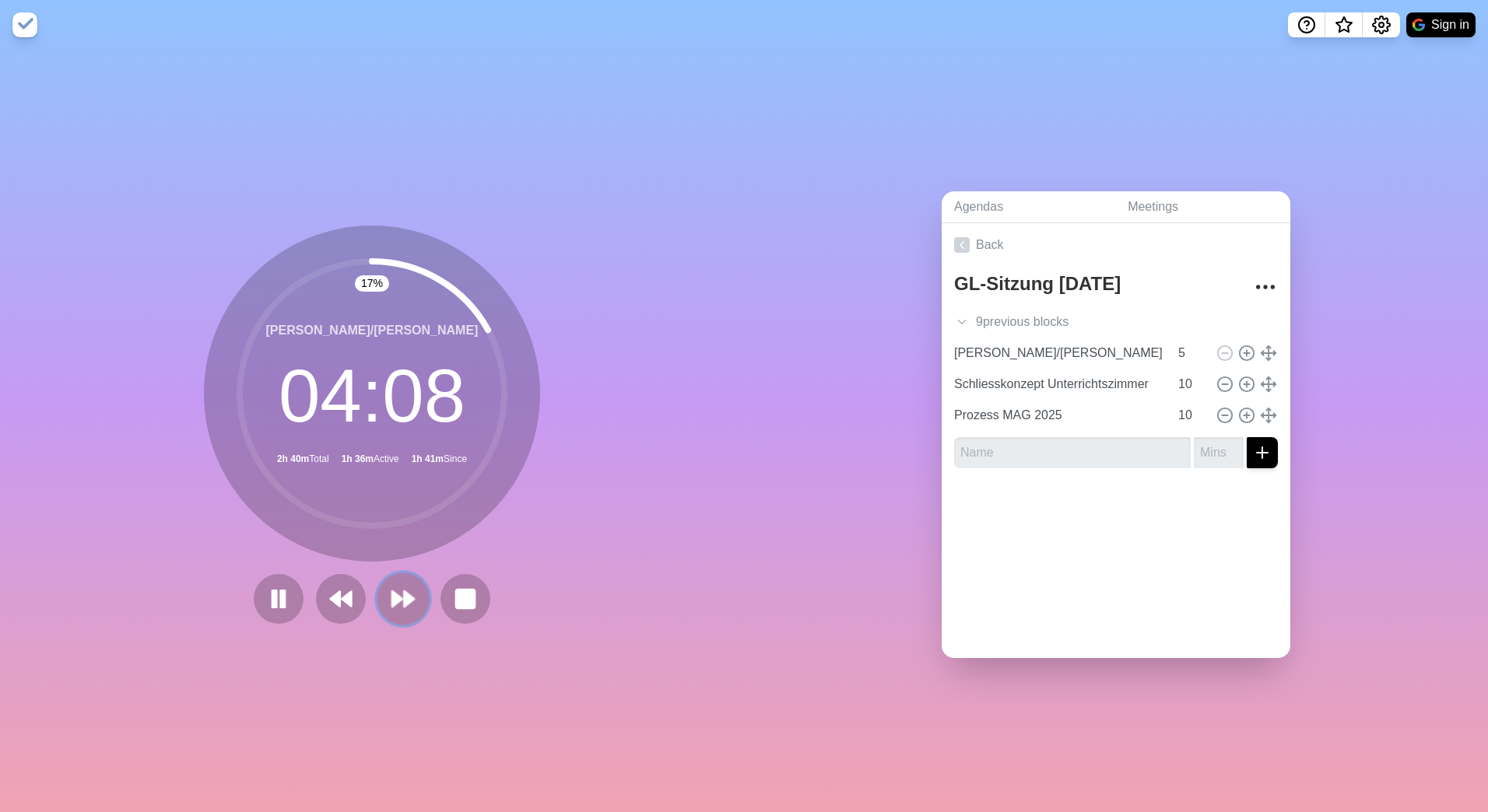
click at [393, 603] on icon at bounding box center [403, 599] width 26 height 26
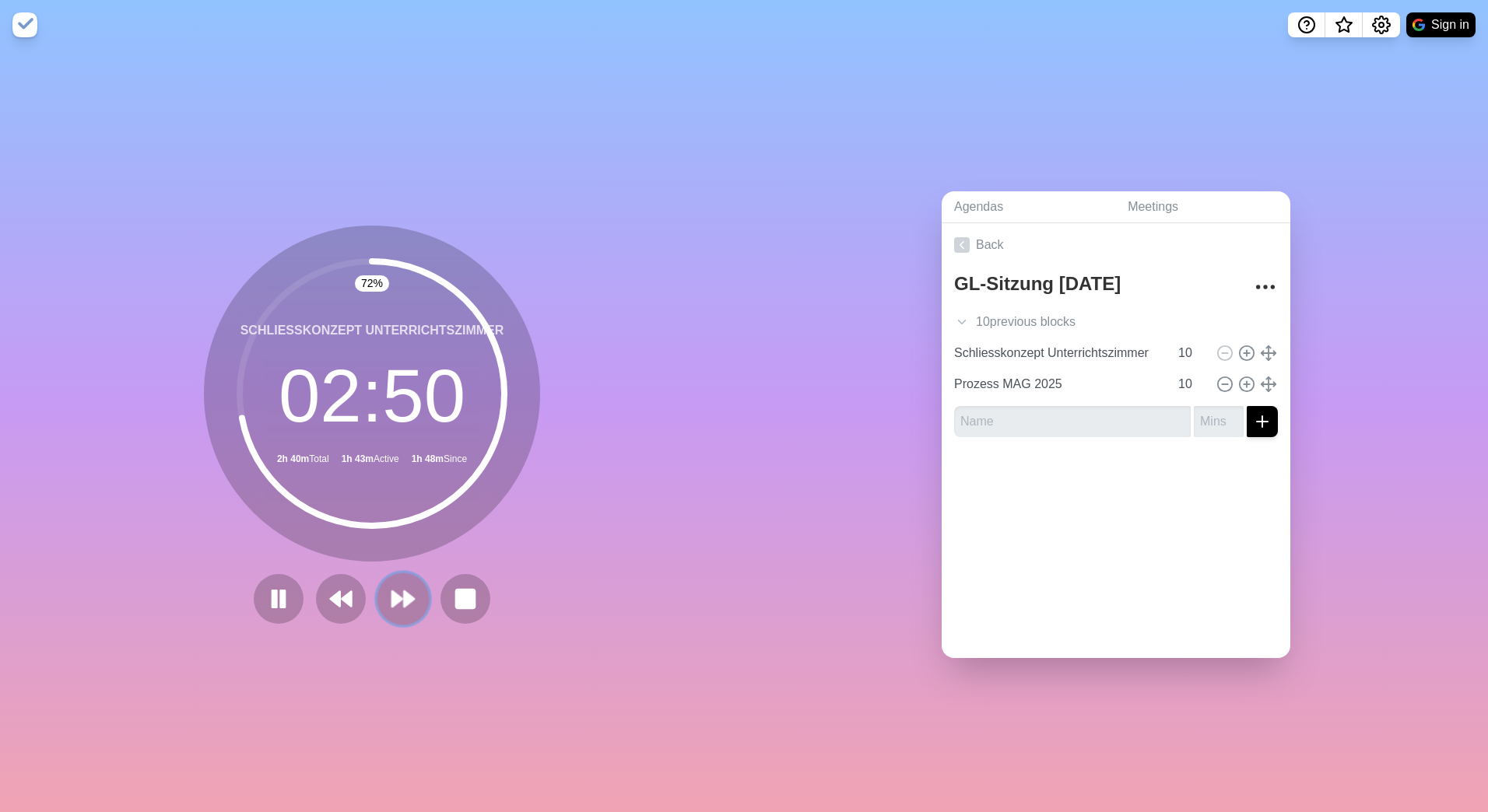
click at [401, 603] on icon at bounding box center [403, 599] width 26 height 26
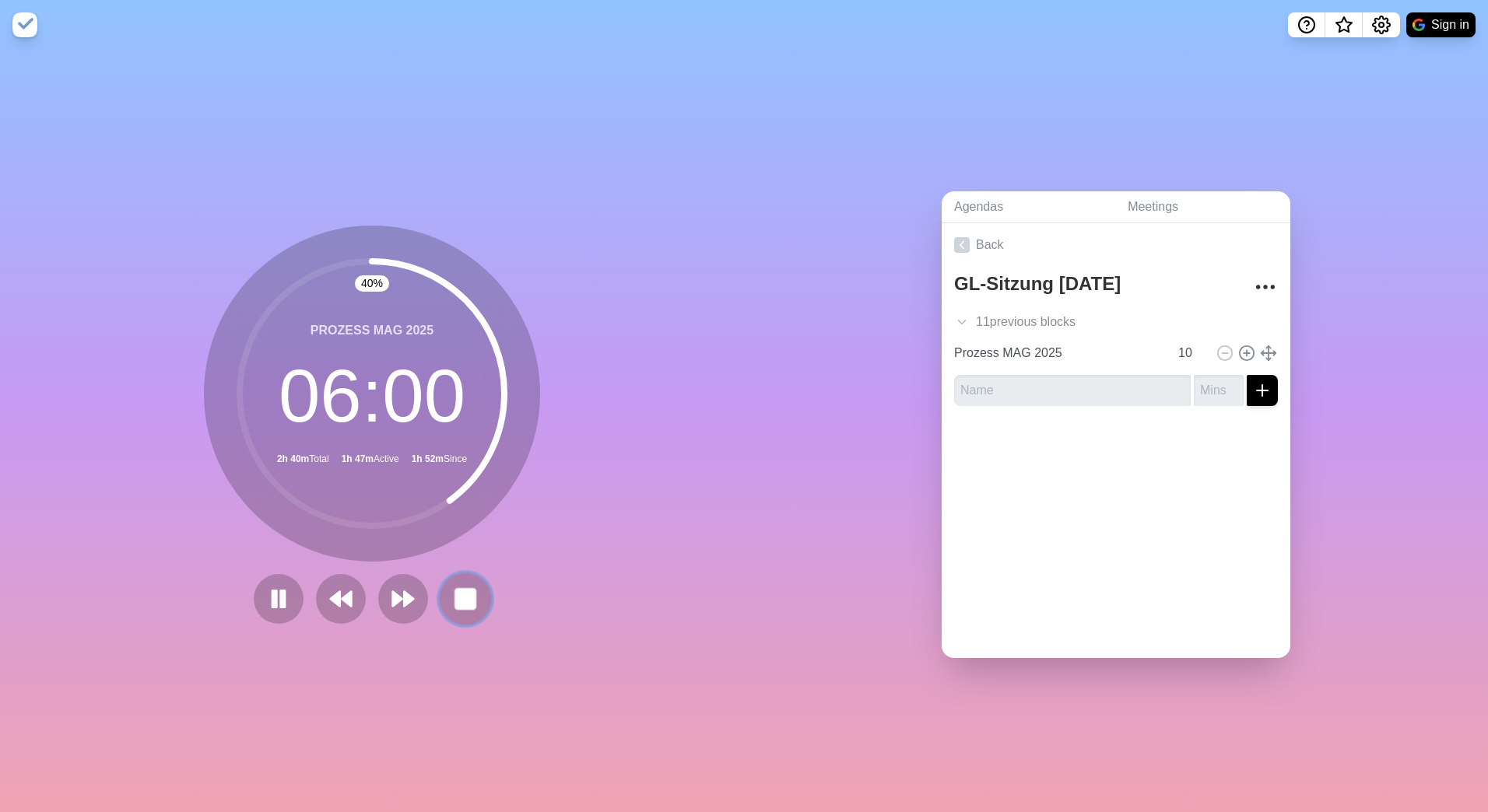
click at [460, 599] on rect at bounding box center [465, 599] width 20 height 20
